Goal: Task Accomplishment & Management: Use online tool/utility

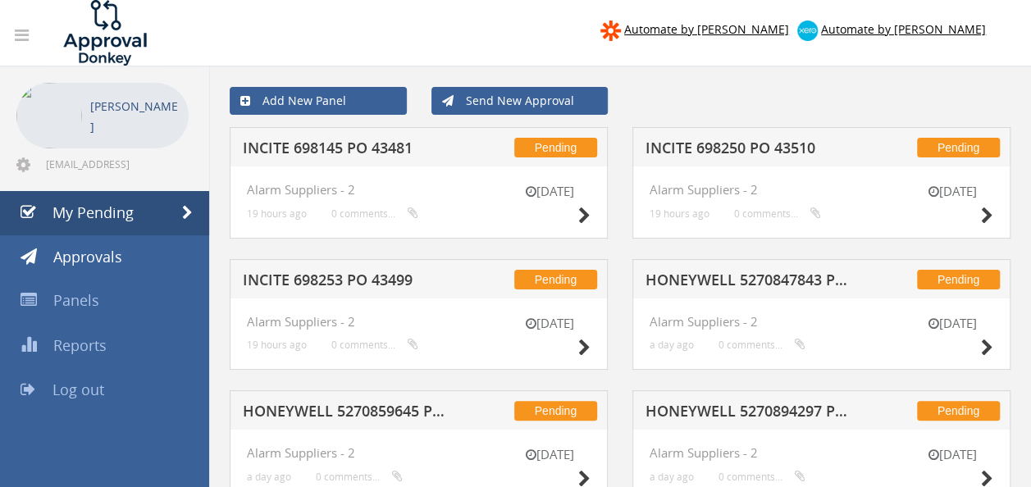
click at [355, 143] on h5 "INCITE 698145 PO 43481" at bounding box center [348, 150] width 211 height 21
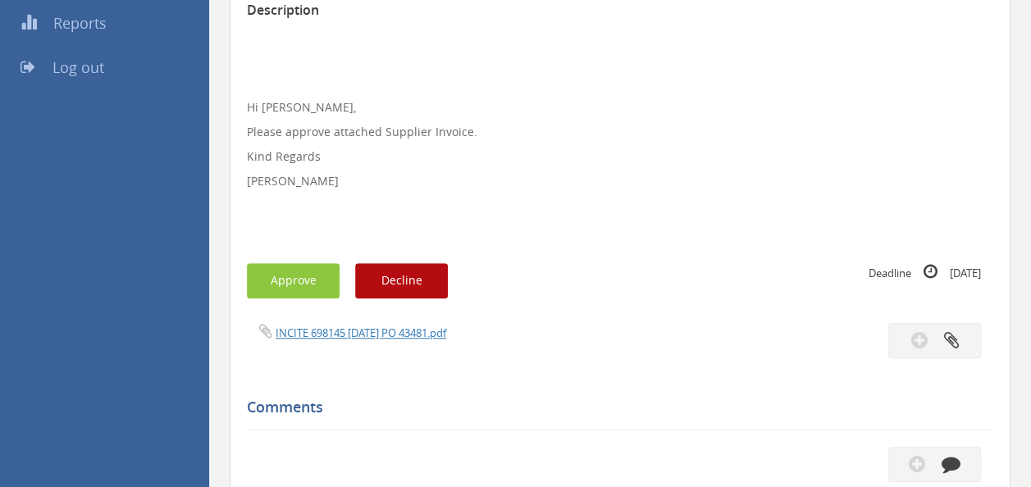
scroll to position [410, 0]
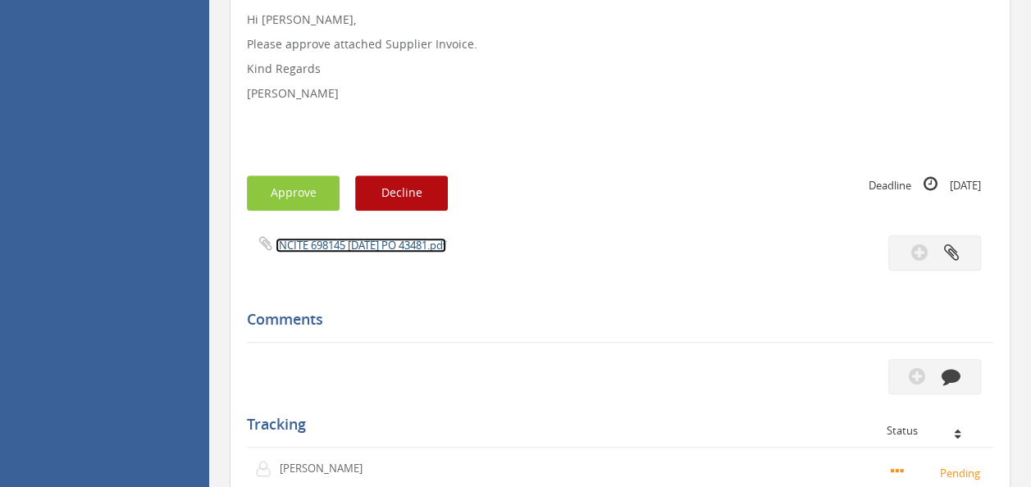
click at [363, 242] on link "INCITE 698145 [DATE] PO 43481.pdf" at bounding box center [361, 245] width 171 height 15
click at [304, 185] on button "Approve" at bounding box center [293, 193] width 93 height 35
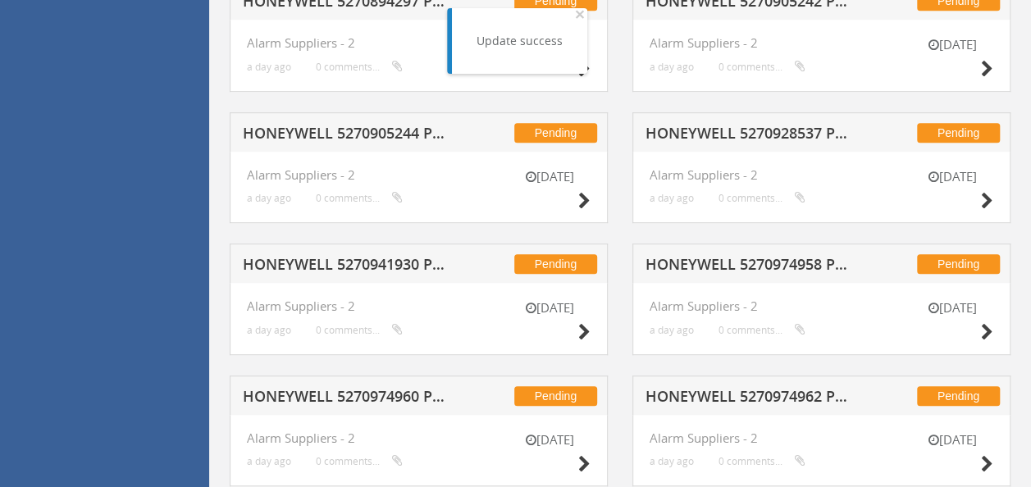
click at [348, 130] on h5 "HONEYWELL 5270905244 PO 43123" at bounding box center [348, 136] width 211 height 21
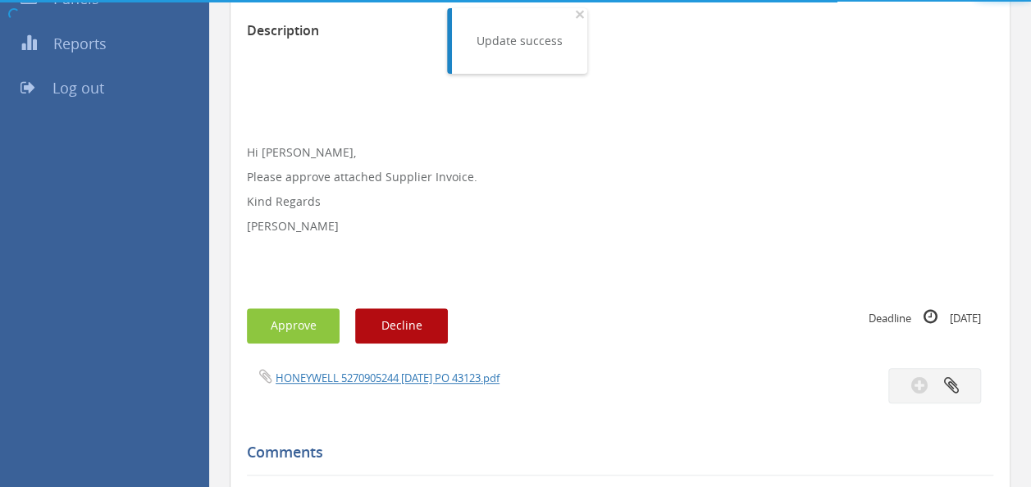
scroll to position [410, 0]
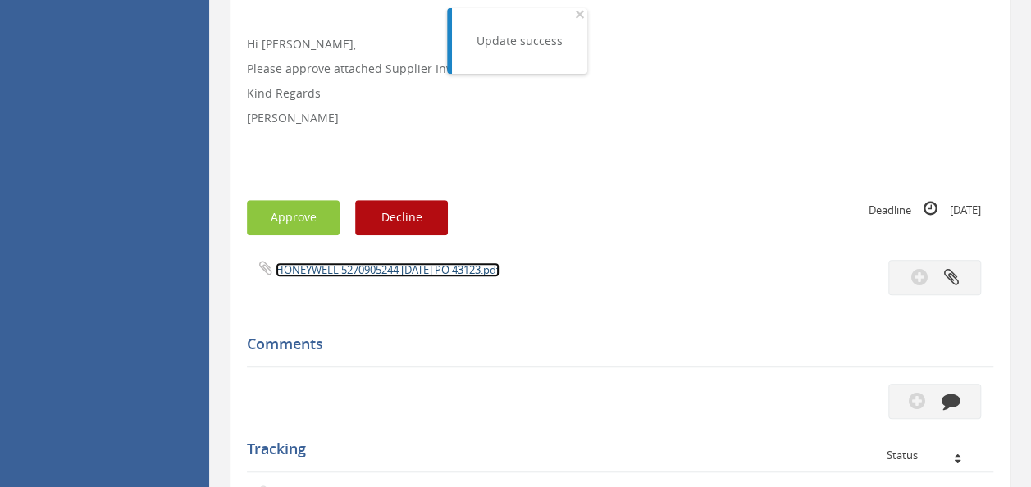
click at [386, 266] on link "HONEYWELL 5270905244 [DATE] PO 43123.pdf" at bounding box center [388, 270] width 224 height 15
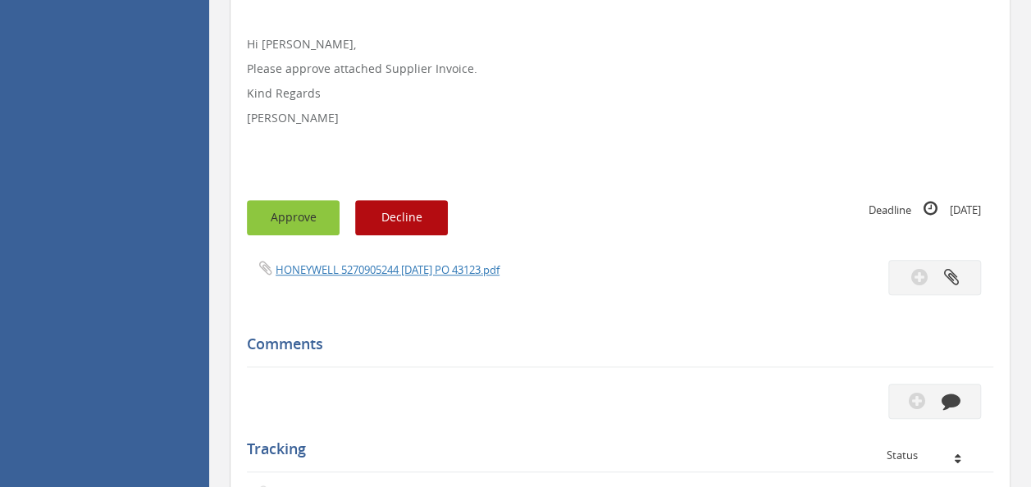
click at [284, 199] on div "Subject HONEYWELL 5270905244 PO 43123 Description Hi [PERSON_NAME], Please appr…" at bounding box center [620, 255] width 746 height 848
click at [298, 215] on button "Approve" at bounding box center [293, 217] width 93 height 35
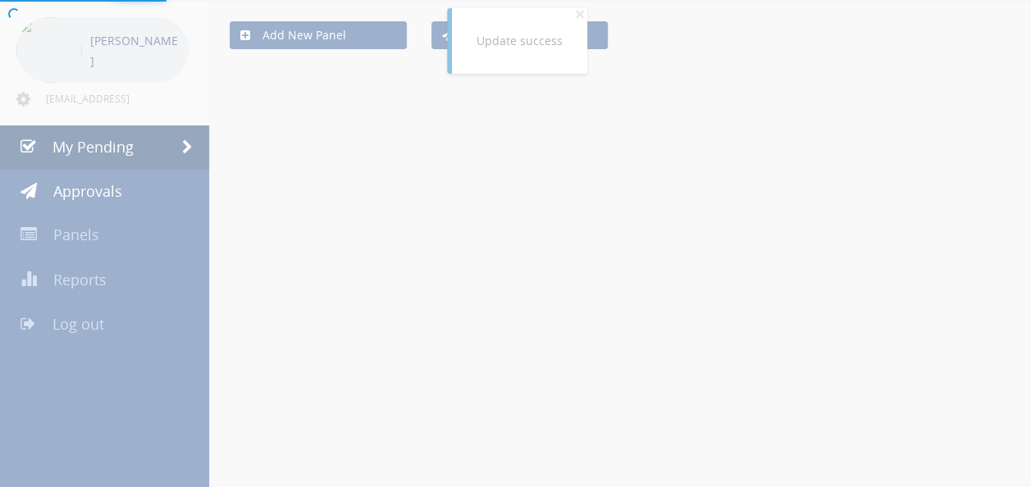
scroll to position [410, 0]
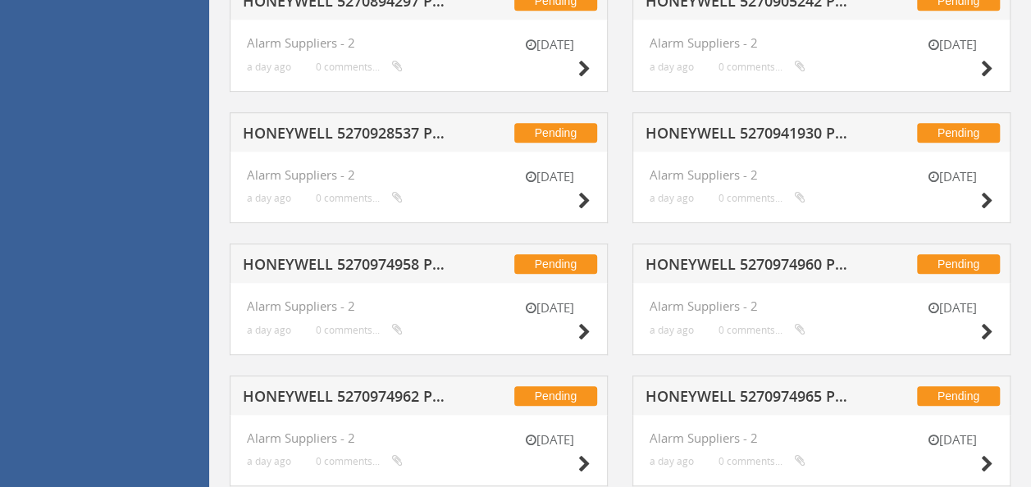
click at [379, 264] on h5 "HONEYWELL 5270974958 PO 43121" at bounding box center [348, 267] width 211 height 21
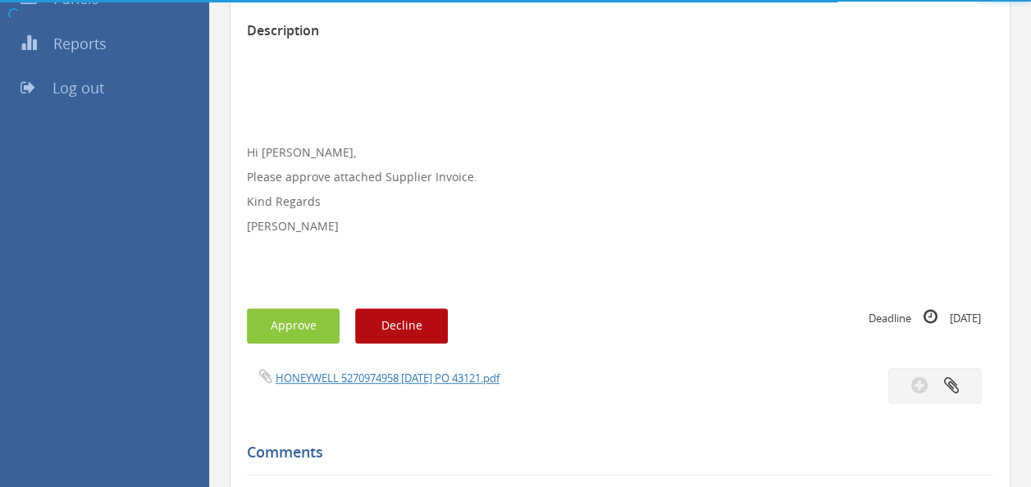
scroll to position [410, 0]
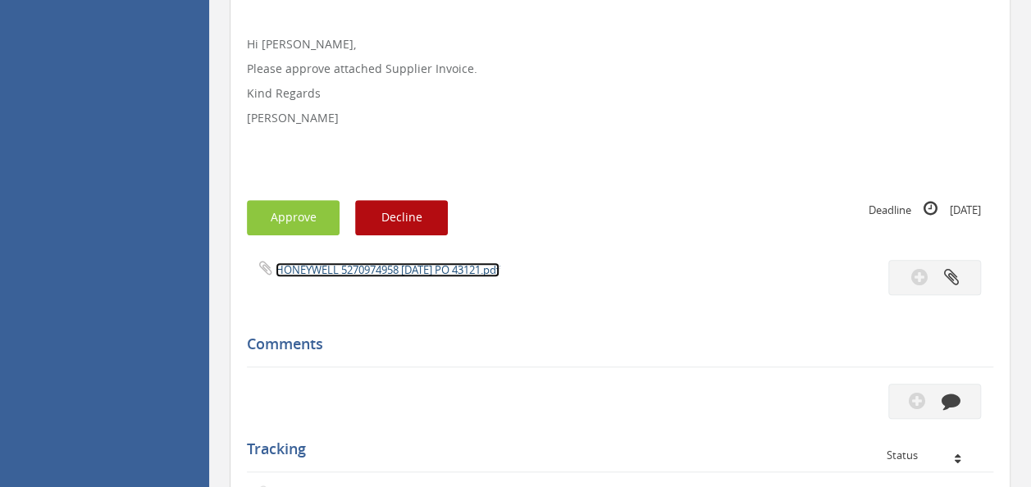
click at [383, 271] on link "HONEYWELL 5270974958 [DATE] PO 43121.pdf" at bounding box center [388, 270] width 224 height 15
click at [289, 198] on div "Subject HONEYWELL 5270974958 PO 43121 Description Hi [PERSON_NAME], Please appr…" at bounding box center [620, 255] width 746 height 848
click at [290, 203] on button "Approve" at bounding box center [293, 217] width 93 height 35
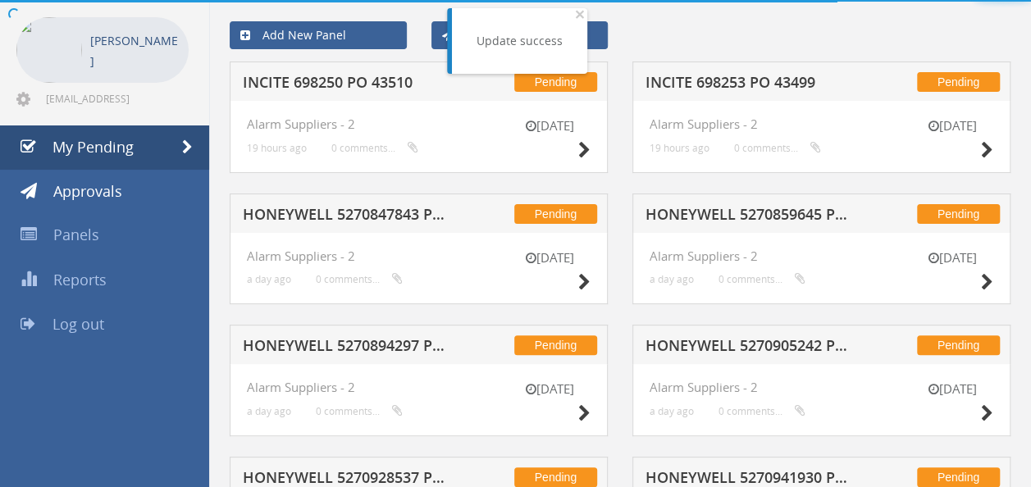
scroll to position [410, 0]
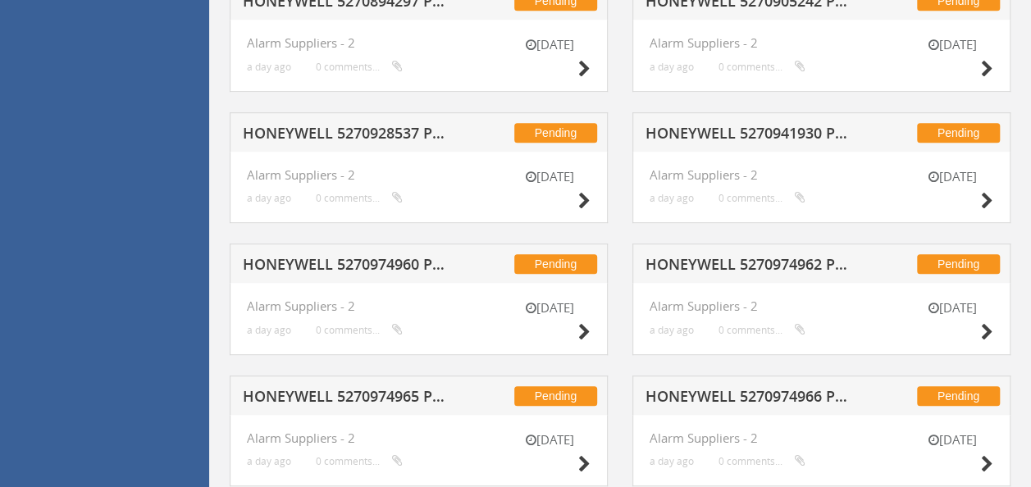
click at [356, 119] on div "Pending HONEYWELL 5270928537 PO 42696" at bounding box center [419, 131] width 378 height 39
click at [357, 121] on div "Pending HONEYWELL 5270928537 PO 42696" at bounding box center [419, 131] width 378 height 39
click at [356, 131] on h5 "HONEYWELL 5270928537 PO 42696" at bounding box center [348, 136] width 211 height 21
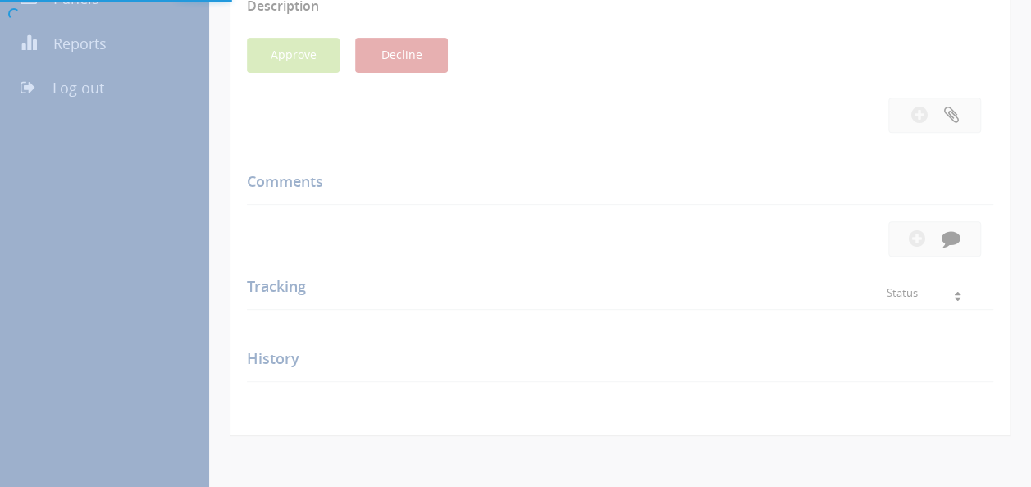
scroll to position [410, 0]
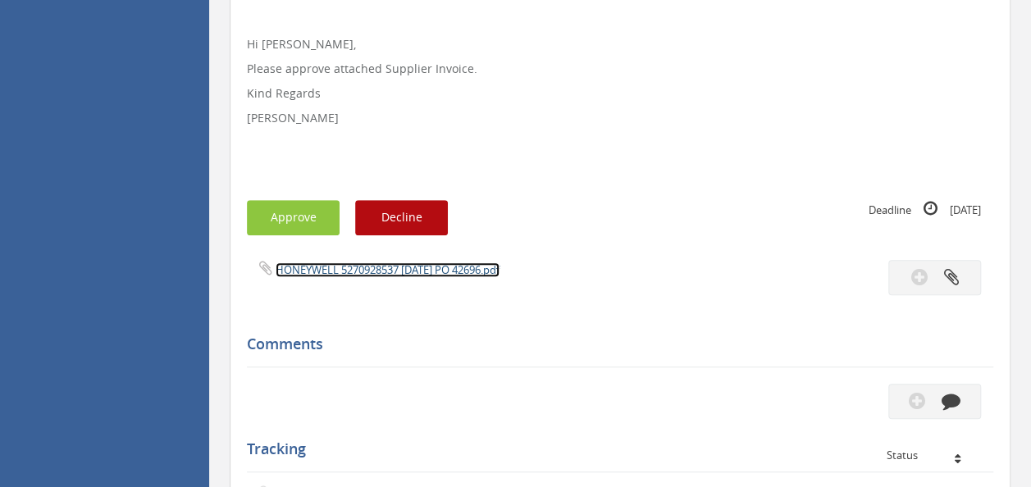
click at [366, 272] on link "HONEYWELL 5270928537 [DATE] PO 42696.pdf" at bounding box center [388, 270] width 224 height 15
click at [289, 217] on button "Approve" at bounding box center [293, 217] width 93 height 35
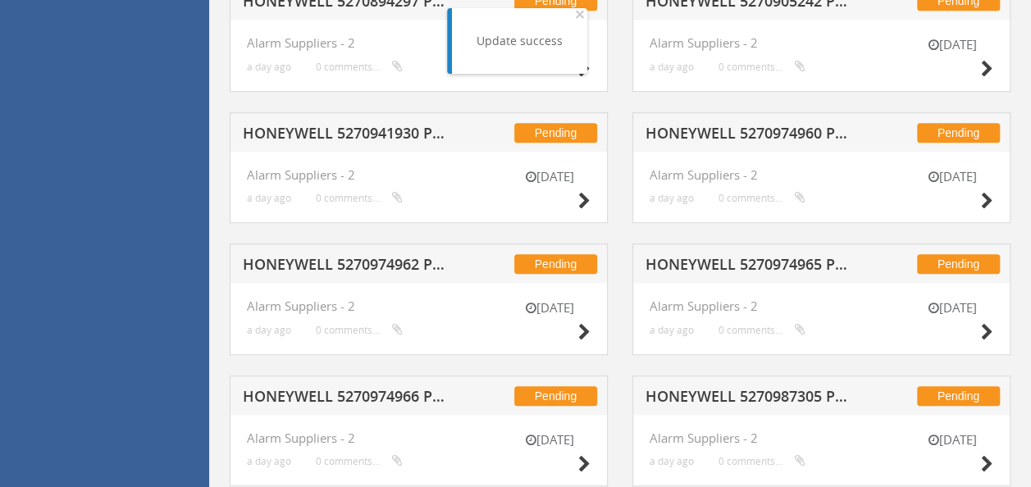
click at [336, 128] on h5 "HONEYWELL 5270941930 PO 43391" at bounding box center [348, 136] width 211 height 21
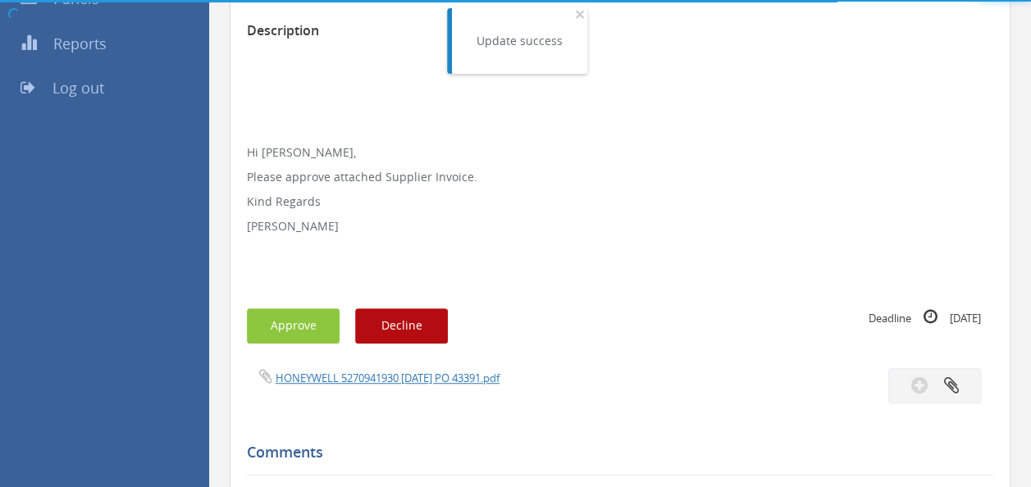
scroll to position [410, 0]
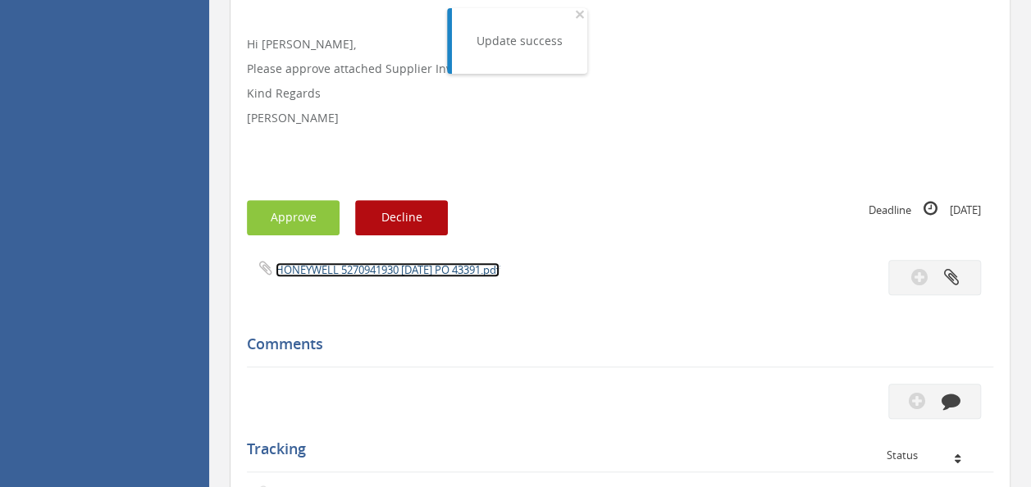
click at [377, 264] on link "HONEYWELL 5270941930 [DATE] PO 43391.pdf" at bounding box center [388, 270] width 224 height 15
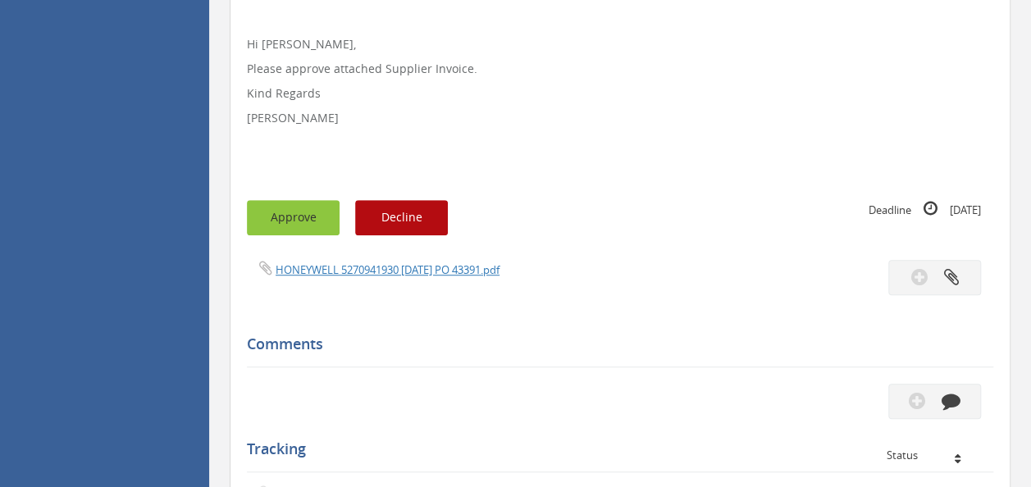
click at [280, 228] on button "Approve" at bounding box center [293, 217] width 93 height 35
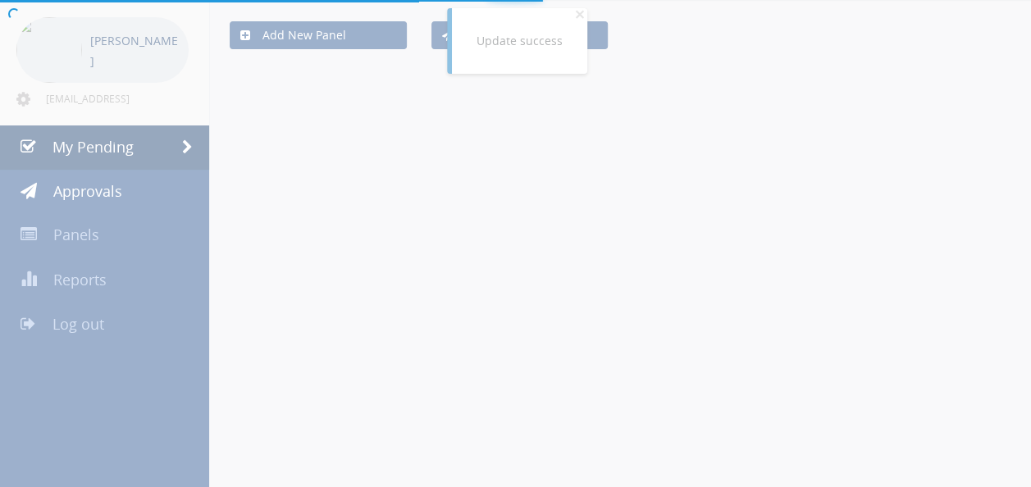
scroll to position [410, 0]
